Goal: Information Seeking & Learning: Learn about a topic

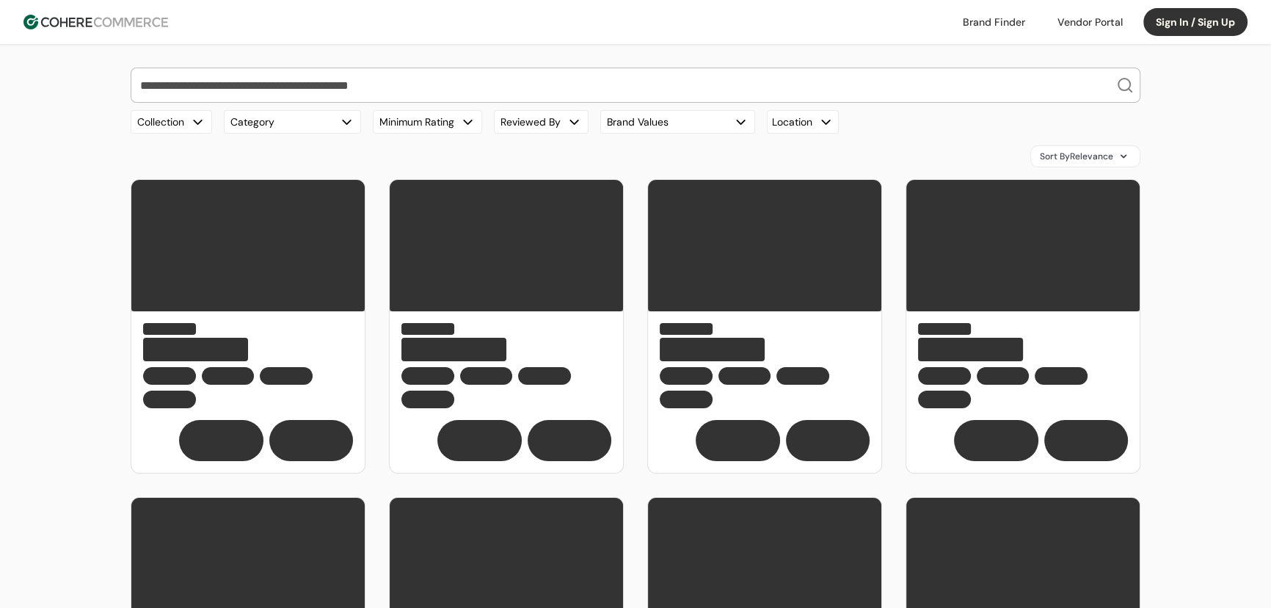
drag, startPoint x: 0, startPoint y: 0, endPoint x: 154, endPoint y: 18, distance: 155.1
click at [154, 18] on img at bounding box center [95, 22] width 145 height 15
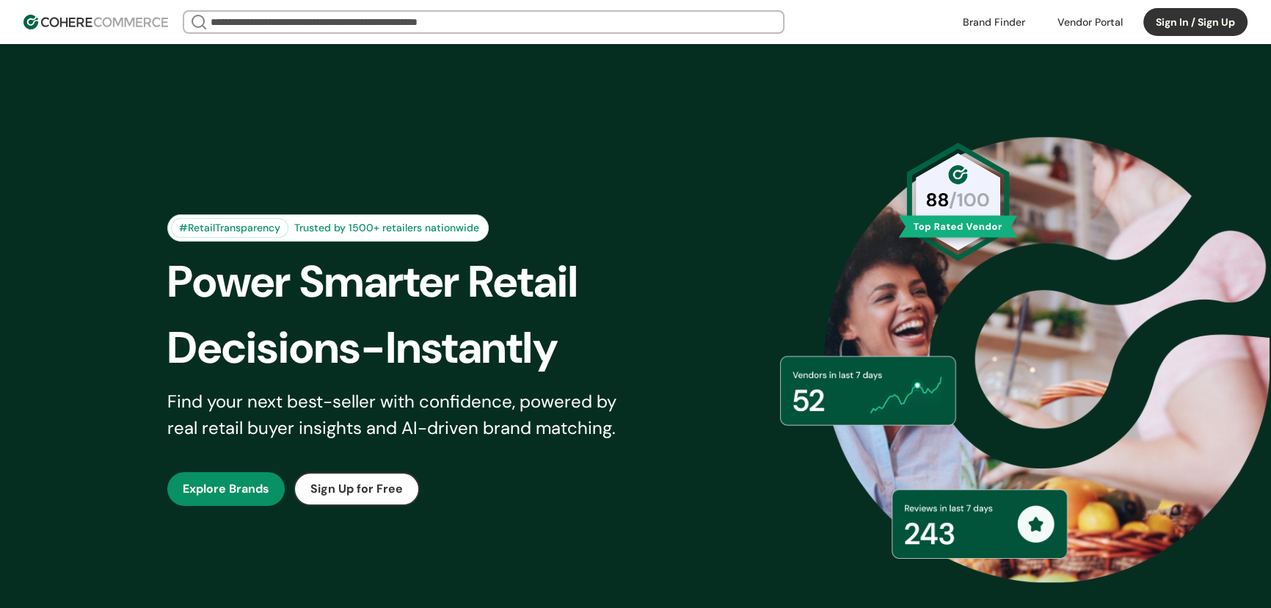
click at [450, 23] on input "search" at bounding box center [484, 22] width 552 height 21
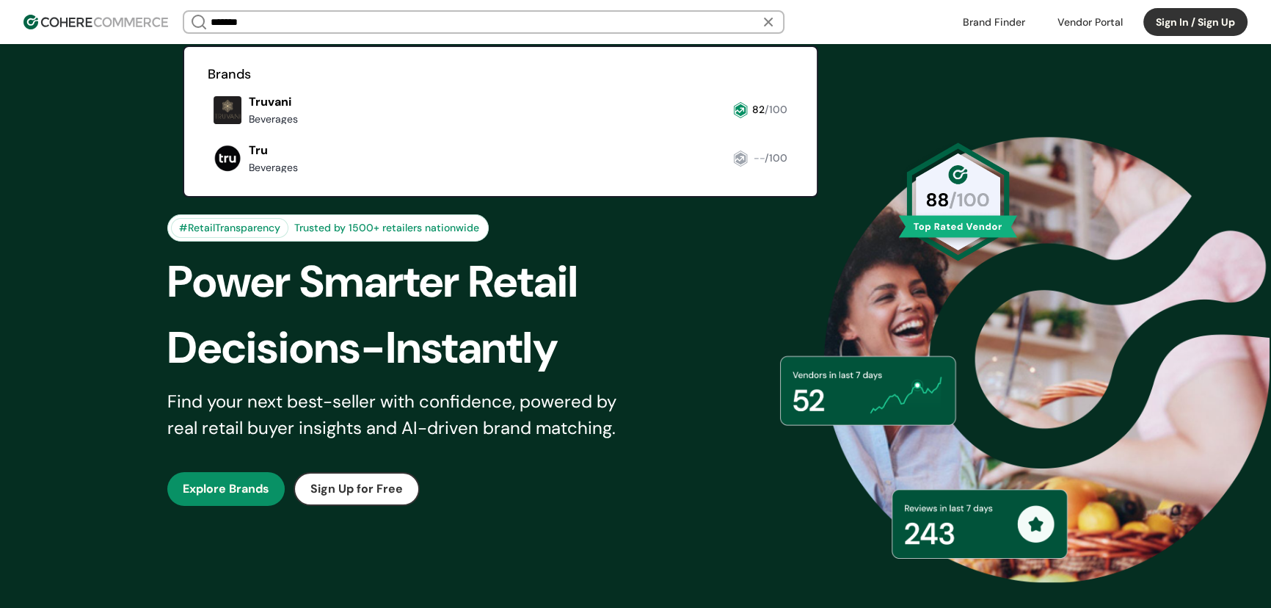
type input "*******"
click at [208, 130] on link at bounding box center [208, 130] width 0 height 0
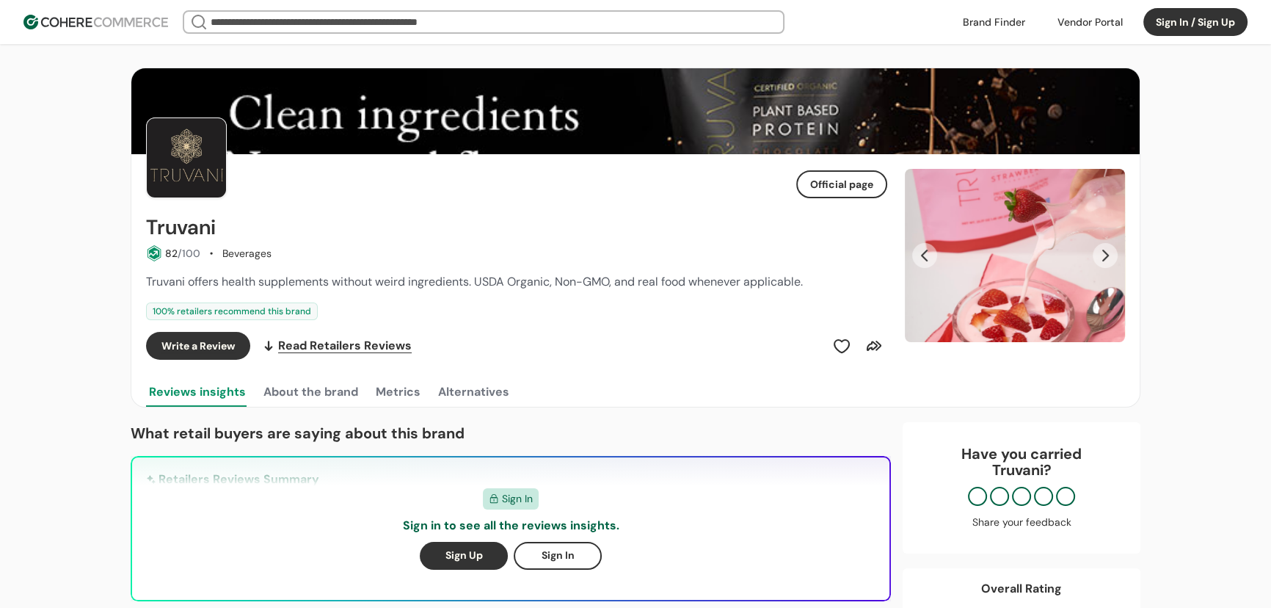
click at [294, 21] on input "search" at bounding box center [484, 22] width 552 height 21
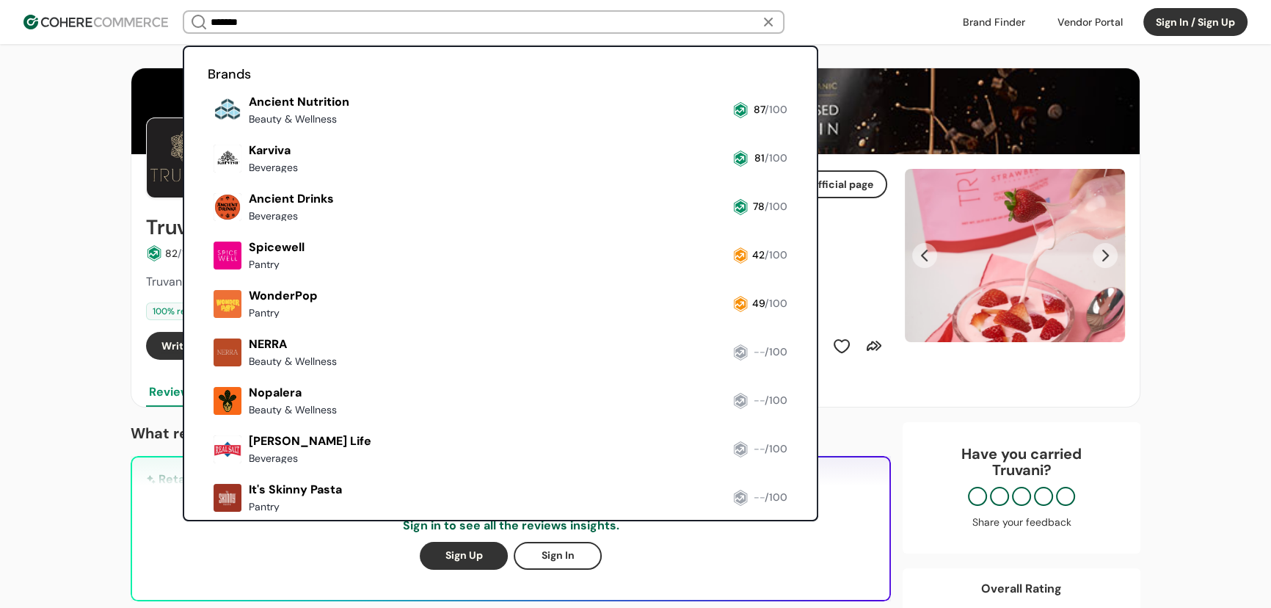
type input "*******"
click at [208, 130] on link at bounding box center [208, 130] width 0 height 0
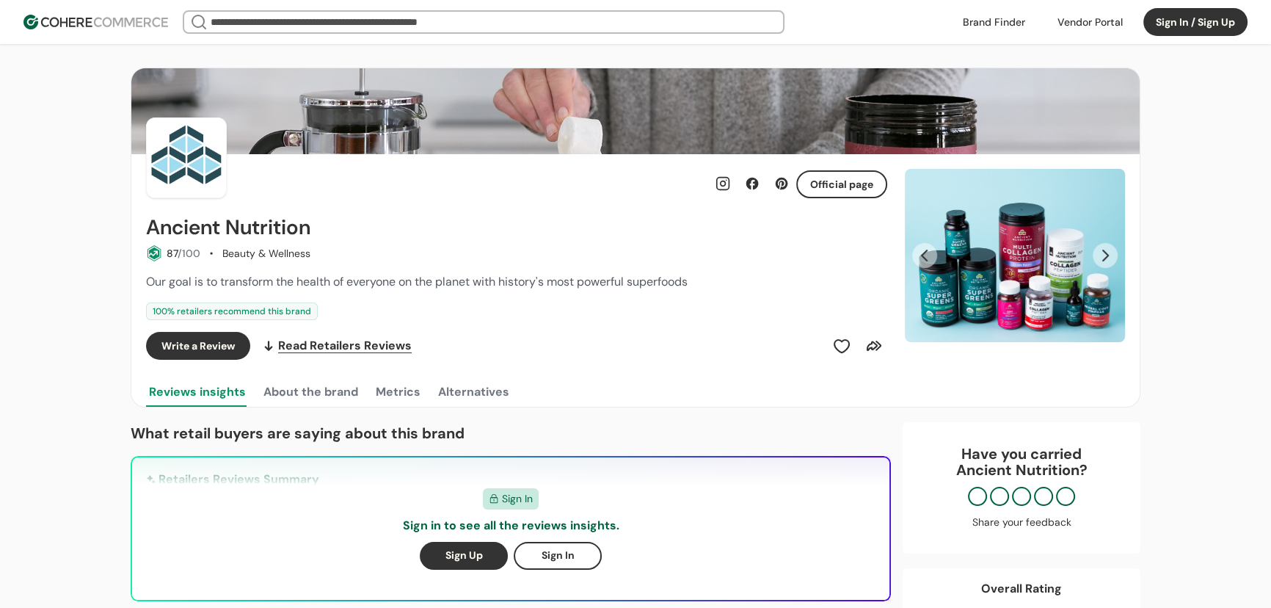
click at [611, 12] on input "search" at bounding box center [484, 22] width 552 height 21
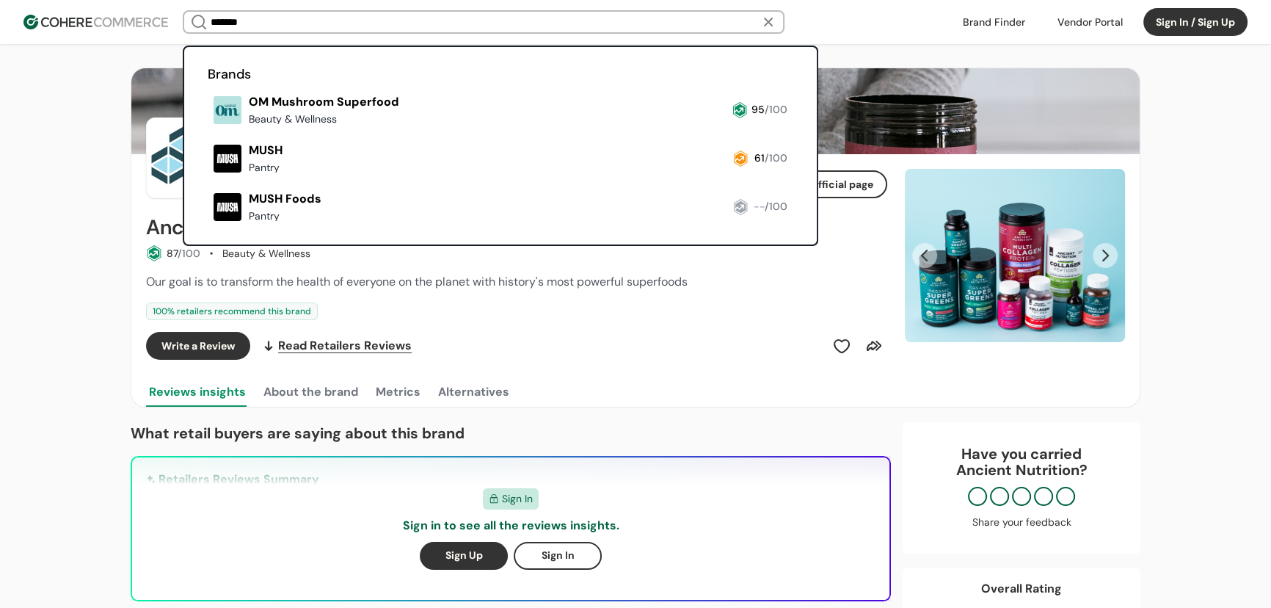
type input "*******"
click at [208, 130] on link at bounding box center [208, 130] width 0 height 0
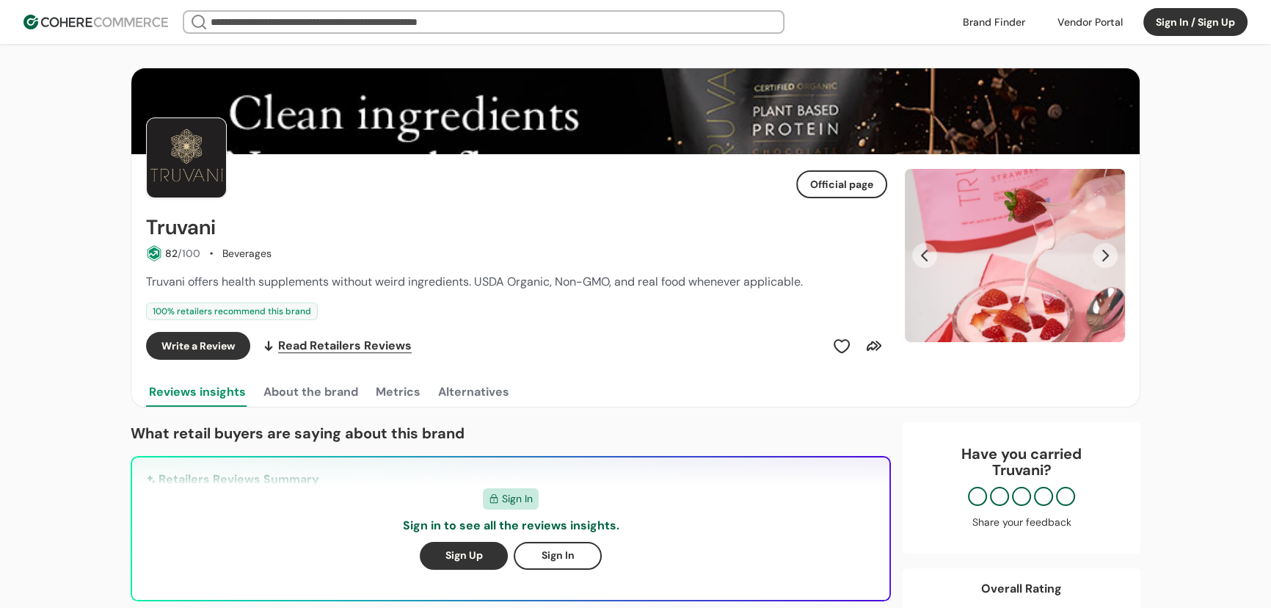
click at [1096, 255] on button "Next Slide" at bounding box center [1105, 255] width 25 height 25
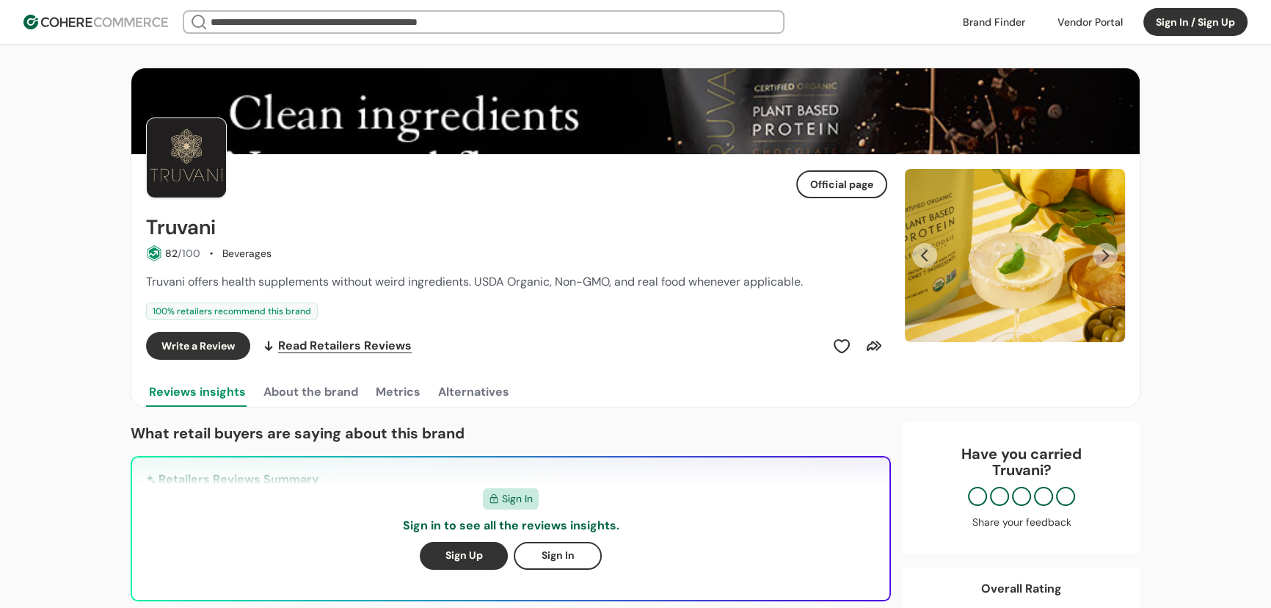
click at [1100, 254] on button "Next Slide" at bounding box center [1105, 255] width 25 height 25
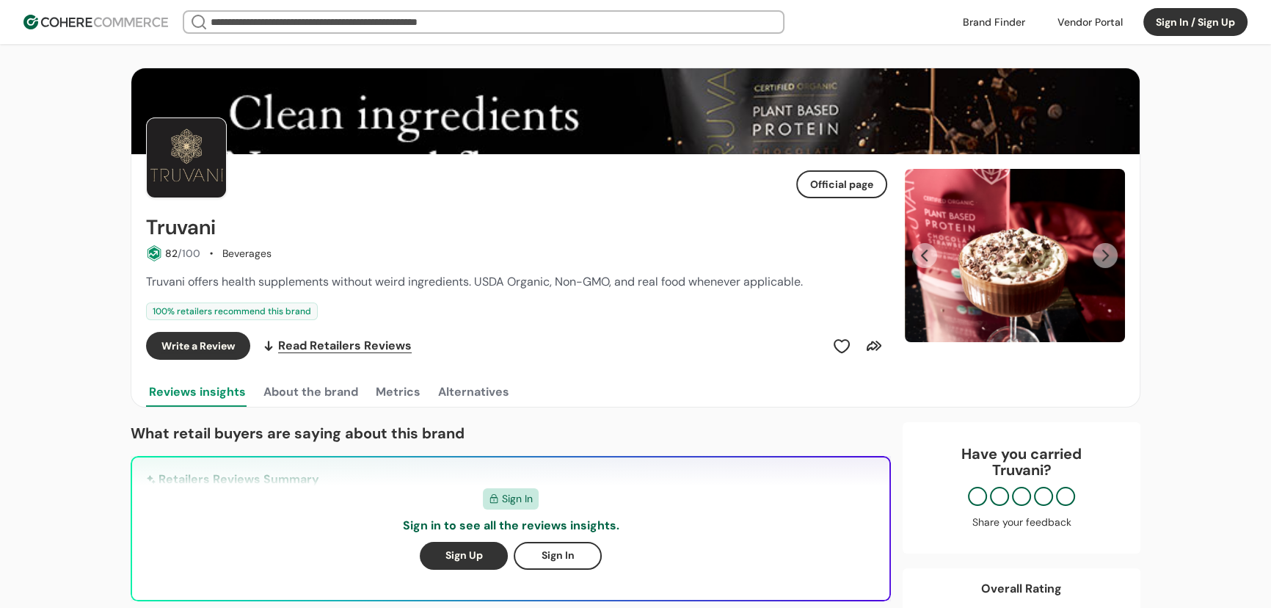
click at [1103, 252] on button "Next Slide" at bounding box center [1105, 255] width 25 height 25
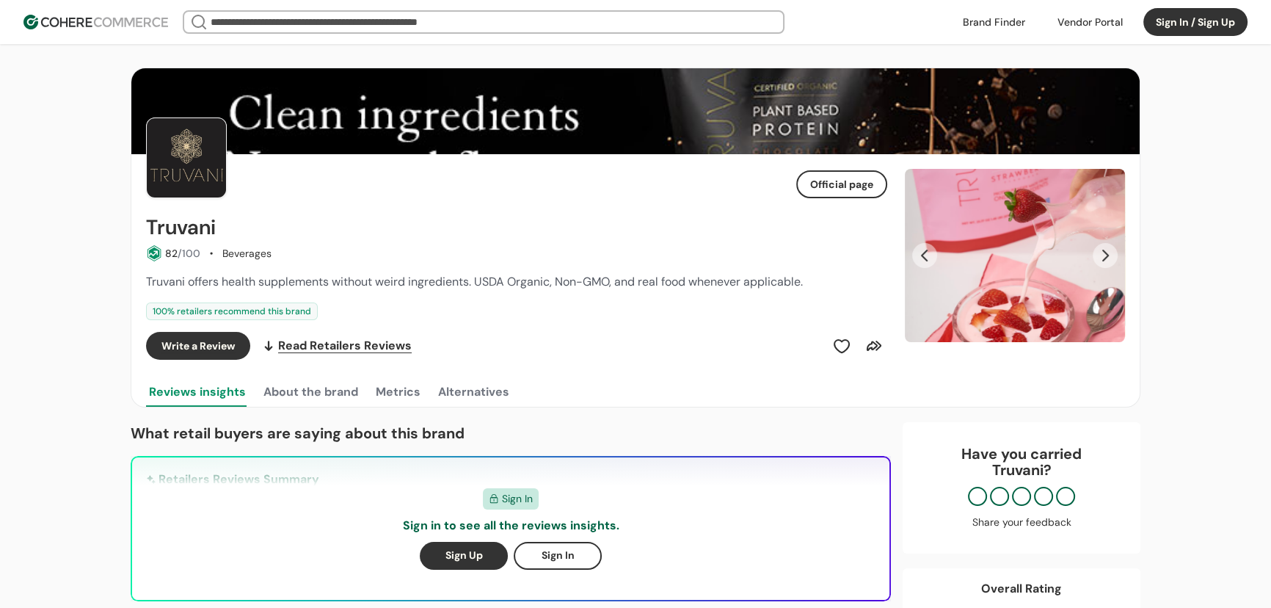
click at [1103, 252] on button "Next Slide" at bounding box center [1105, 255] width 25 height 25
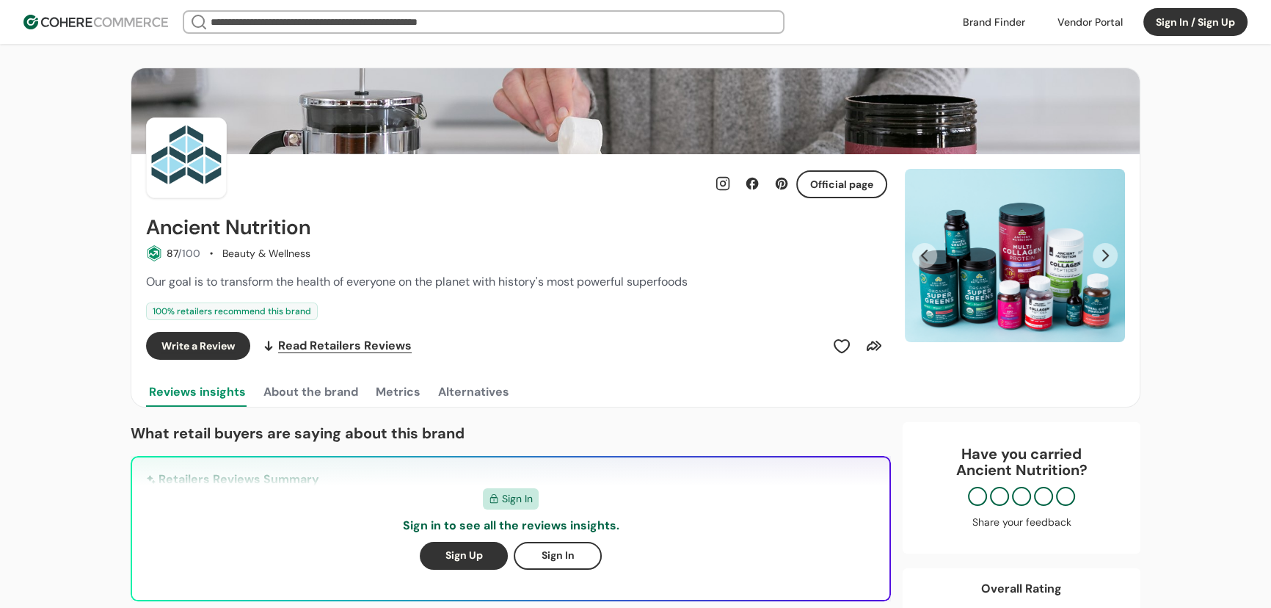
click at [1099, 255] on button "Next Slide" at bounding box center [1105, 255] width 25 height 25
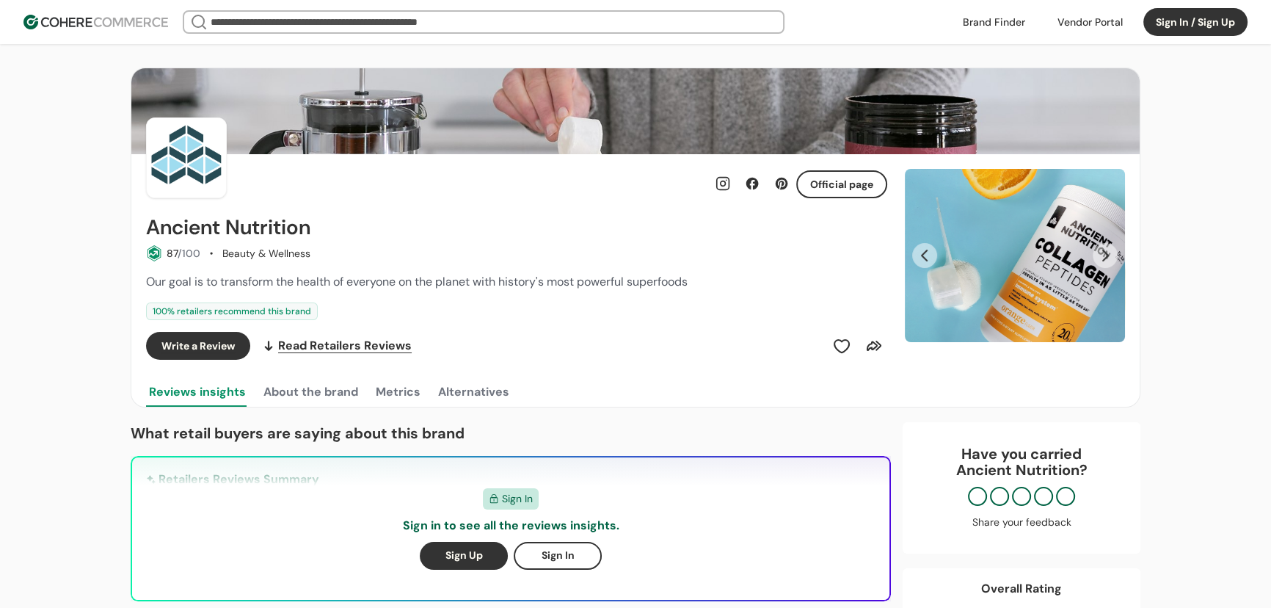
click at [1099, 254] on button "Next Slide" at bounding box center [1105, 255] width 25 height 25
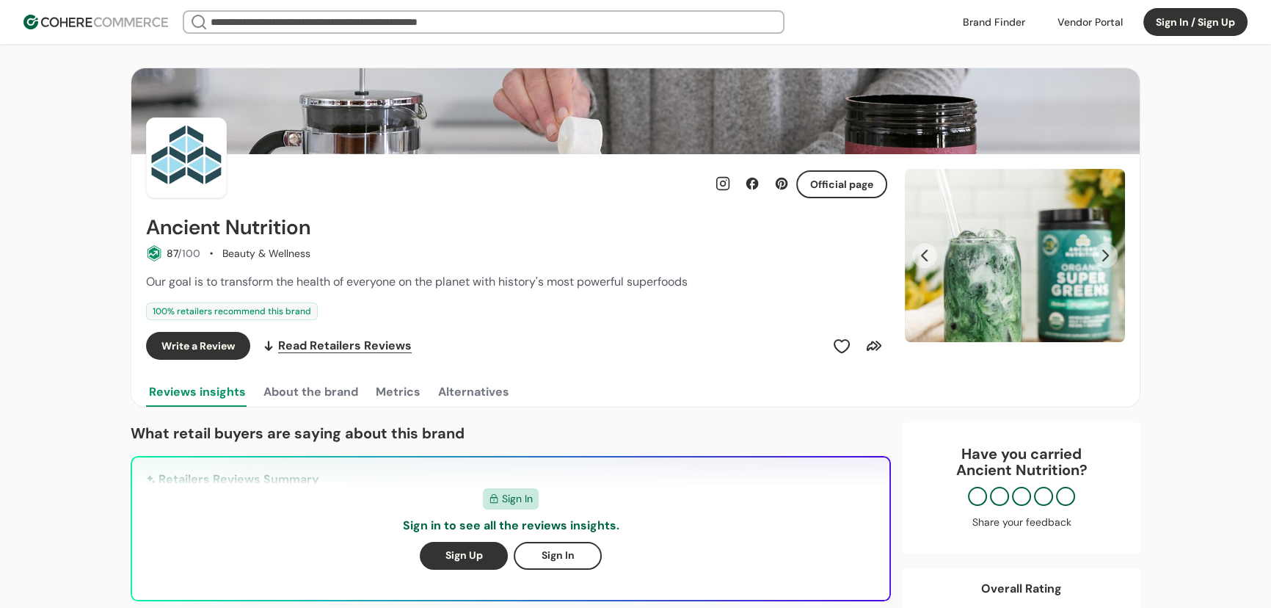
click at [1099, 254] on button "Next Slide" at bounding box center [1105, 255] width 25 height 25
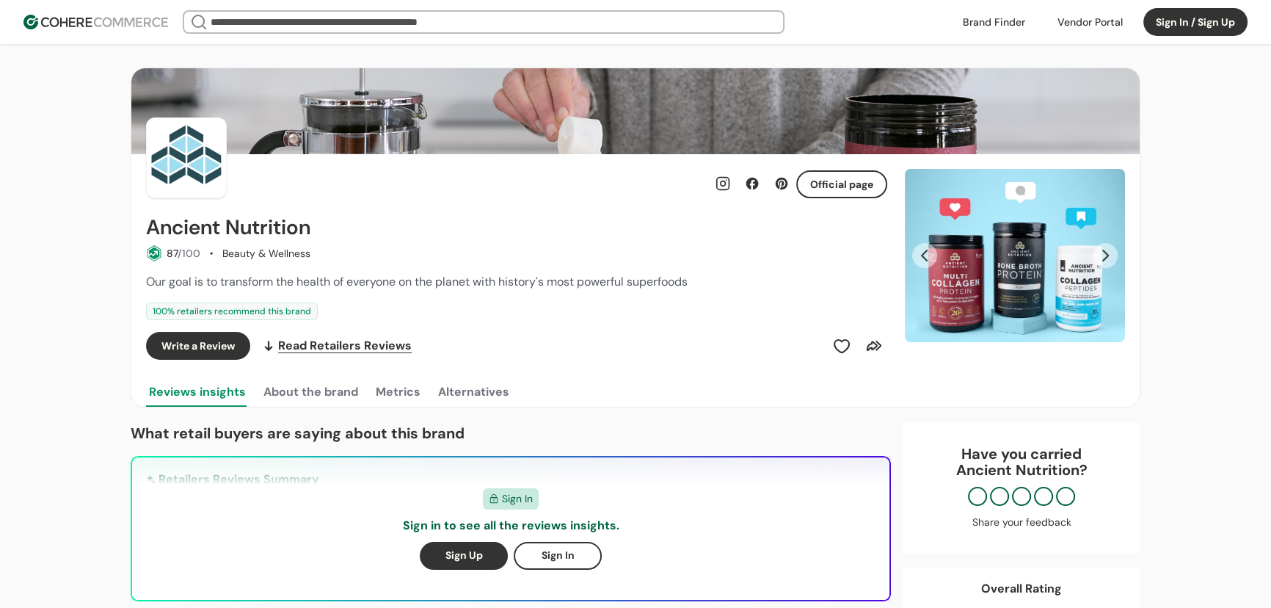
click at [1099, 254] on button "Next Slide" at bounding box center [1105, 255] width 25 height 25
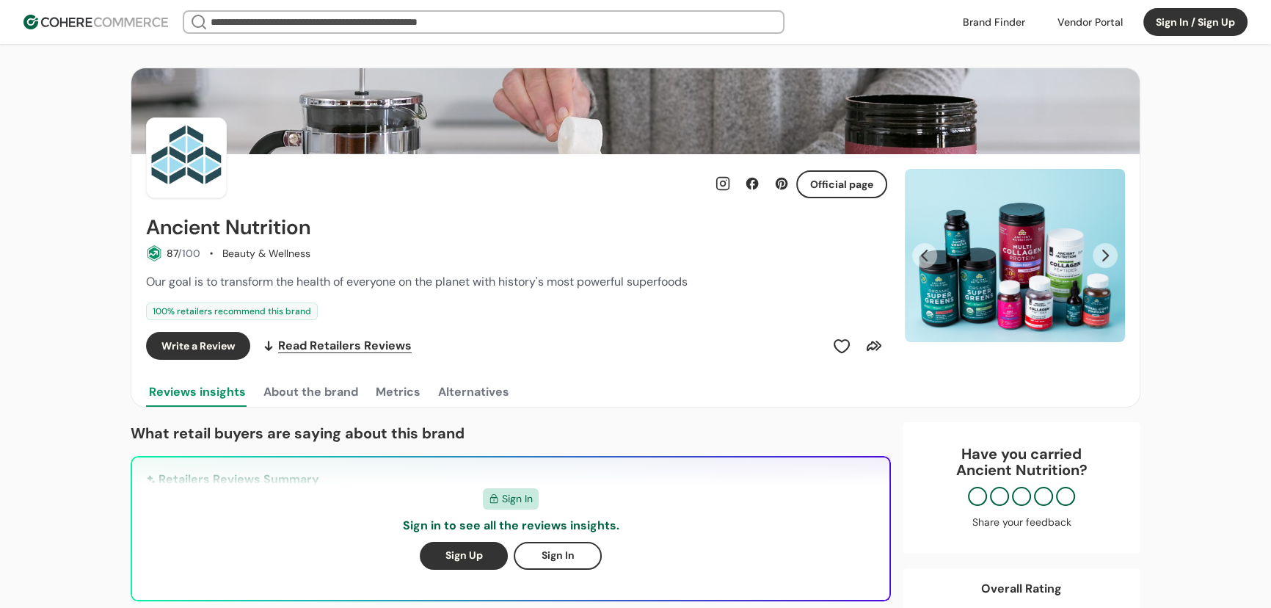
click at [1099, 254] on button "Next Slide" at bounding box center [1105, 255] width 25 height 25
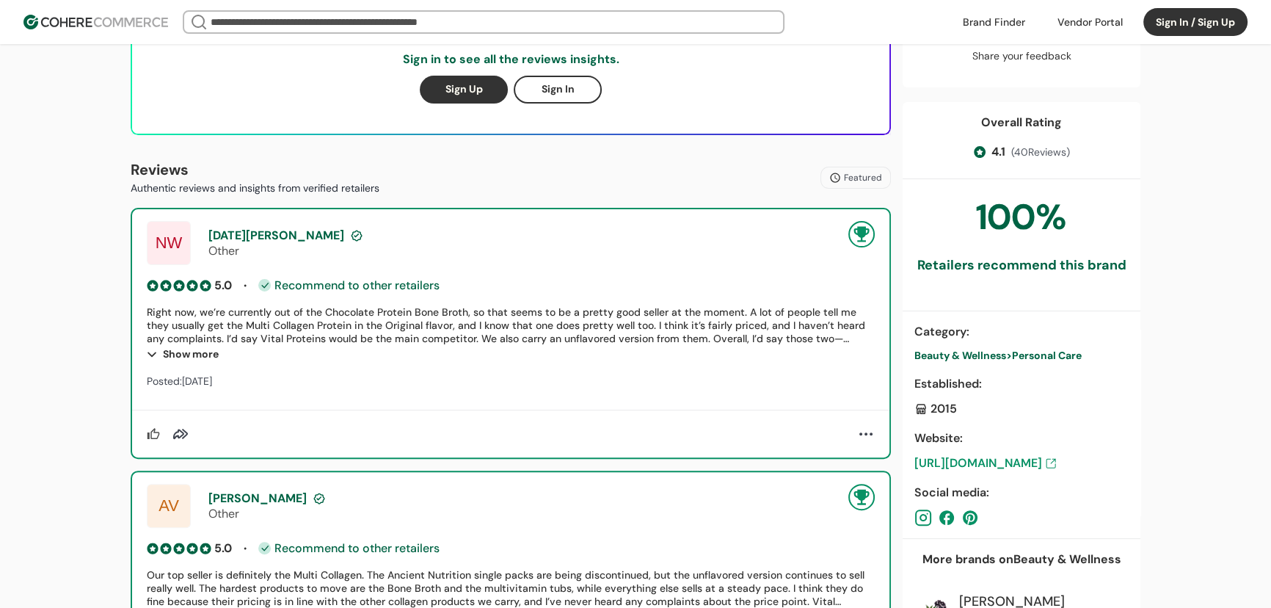
scroll to position [467, 0]
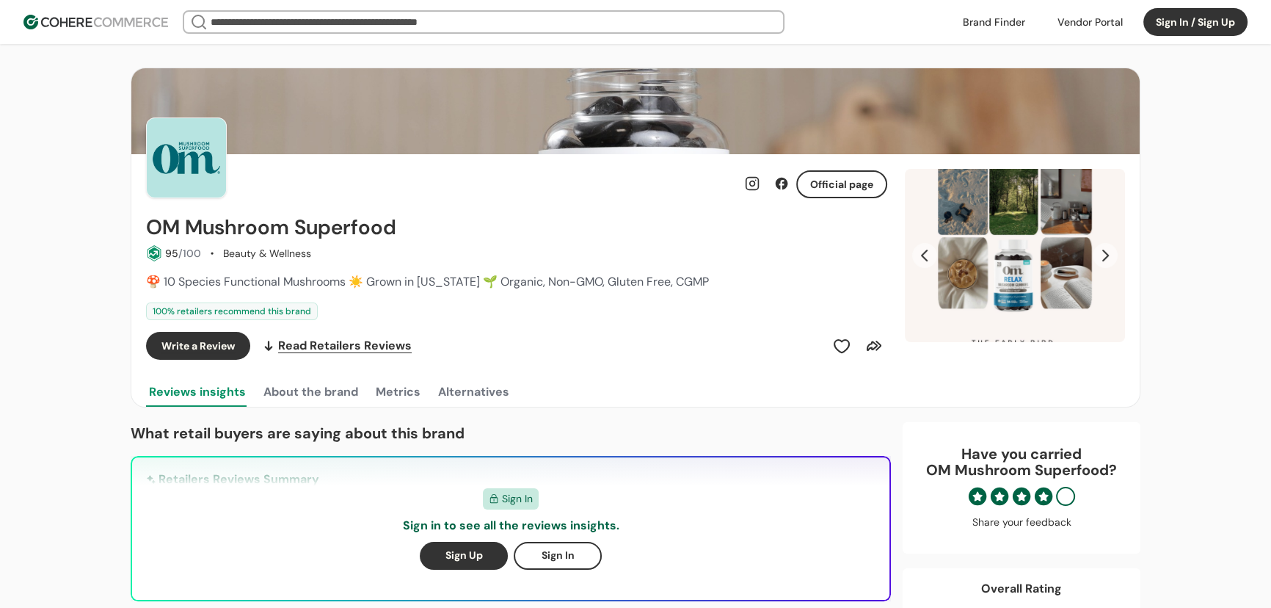
click at [1044, 496] on icon at bounding box center [1043, 496] width 19 height 19
click at [1102, 253] on button "Next Slide" at bounding box center [1105, 255] width 25 height 25
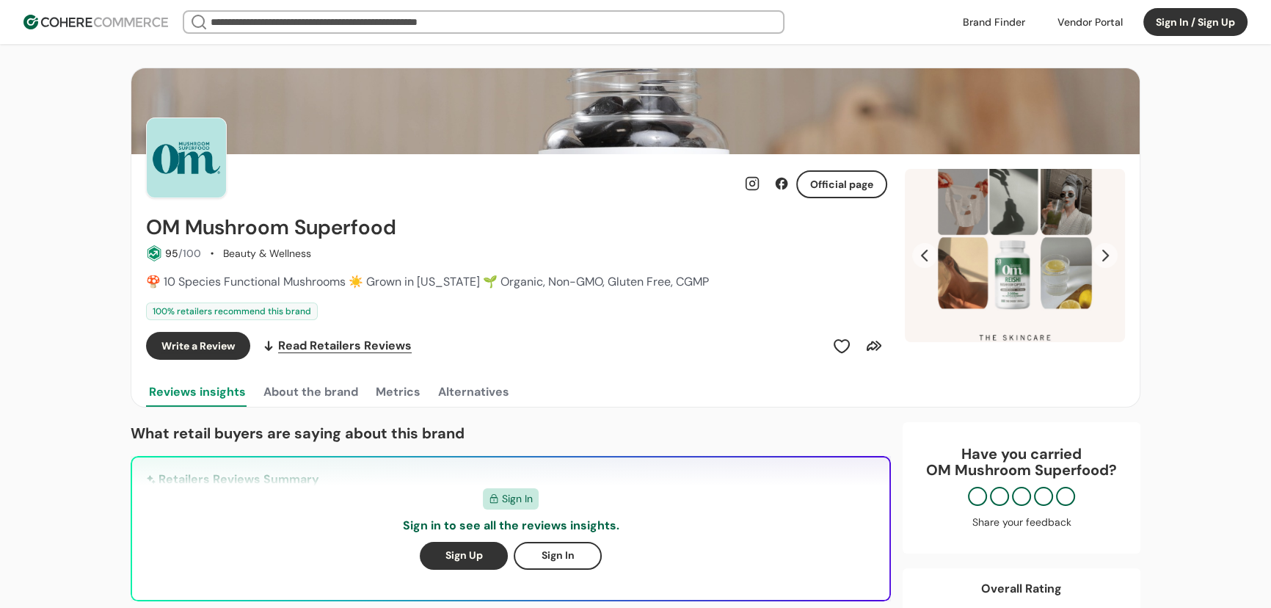
click at [1105, 252] on button "Next Slide" at bounding box center [1105, 255] width 25 height 25
